Goal: Information Seeking & Learning: Learn about a topic

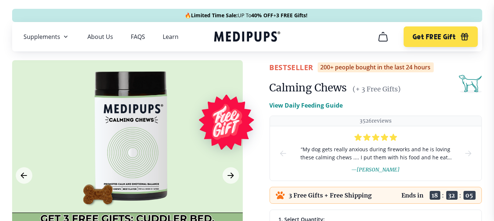
click at [306, 105] on p "View Daily Feeding Guide" at bounding box center [305, 105] width 73 height 9
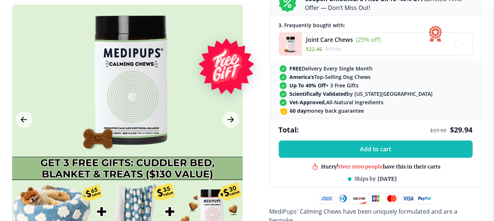
scroll to position [550, 0]
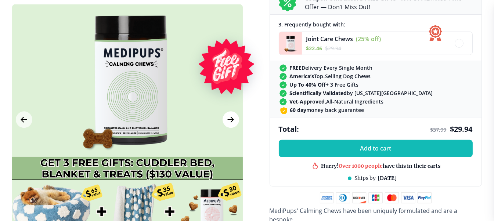
click at [229, 117] on icon "Next Image" at bounding box center [230, 119] width 9 height 9
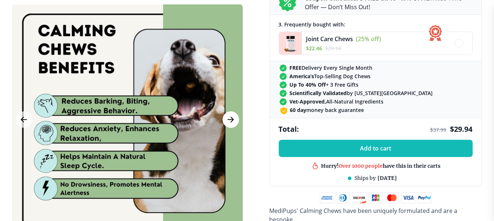
click at [230, 119] on icon "Next Image" at bounding box center [230, 119] width 9 height 9
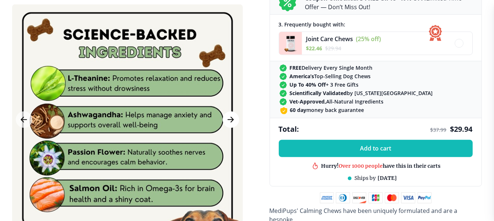
click at [231, 120] on icon "Next Image" at bounding box center [231, 119] width 6 height 5
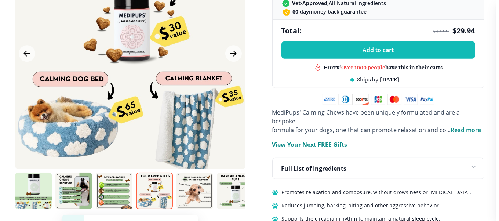
scroll to position [661, 0]
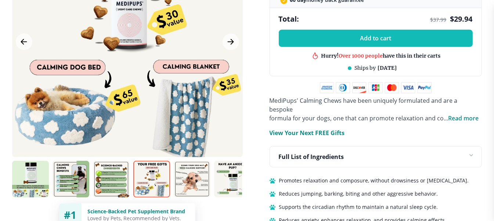
click at [204, 103] on div at bounding box center [127, 42] width 230 height 230
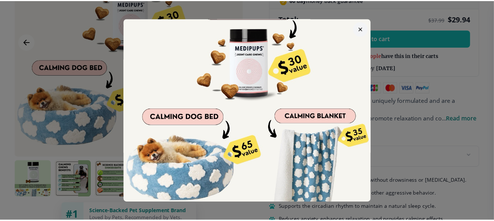
scroll to position [58, 0]
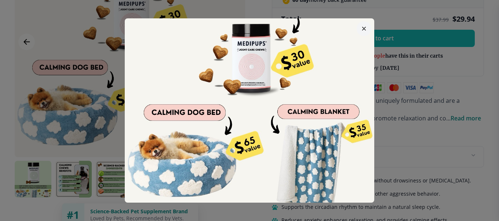
click at [309, 161] on img at bounding box center [250, 85] width 250 height 250
click at [318, 105] on img at bounding box center [250, 85] width 250 height 250
click at [363, 28] on icon "button" at bounding box center [364, 28] width 3 height 3
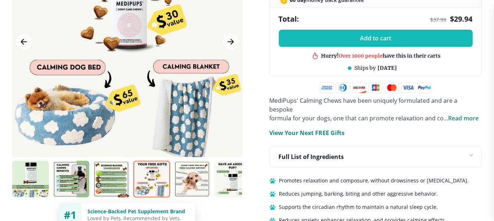
click at [156, 168] on img at bounding box center [151, 179] width 37 height 37
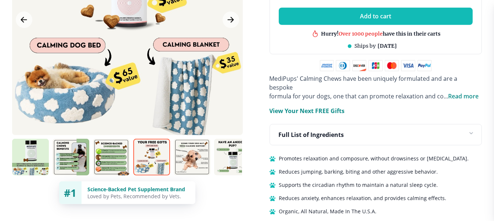
scroll to position [697, 0]
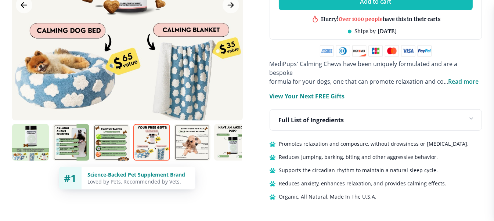
click at [147, 132] on img at bounding box center [151, 142] width 37 height 37
click at [187, 136] on img at bounding box center [192, 142] width 37 height 37
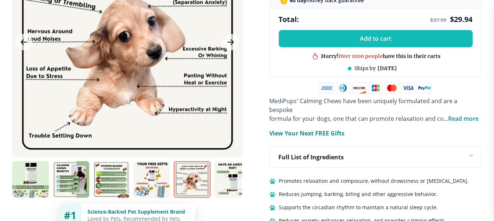
scroll to position [661, 0]
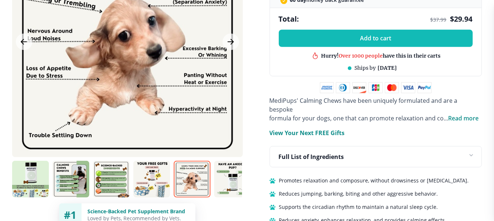
click at [298, 152] on p "Full List of Ingredients" at bounding box center [311, 156] width 65 height 9
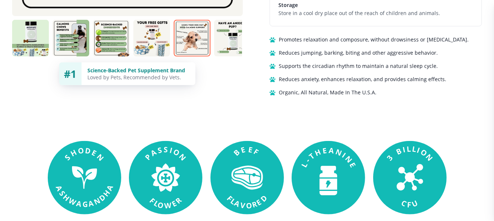
scroll to position [991, 0]
